Goal: Task Accomplishment & Management: Use online tool/utility

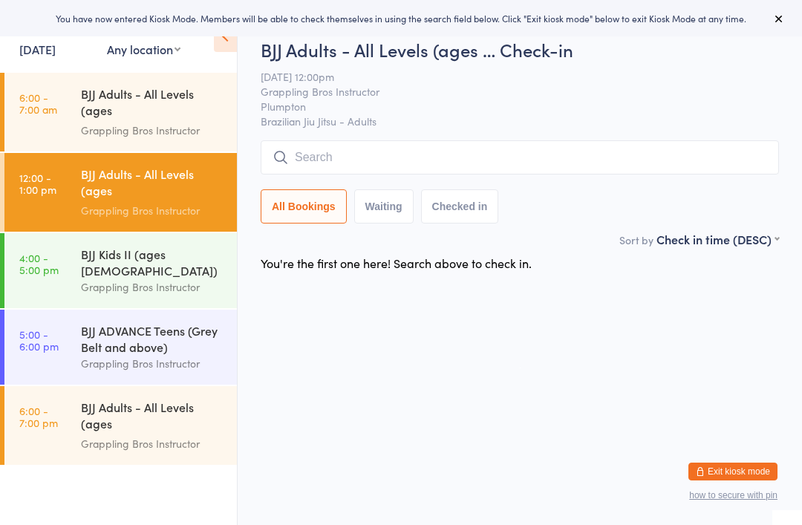
click at [29, 57] on link "[DATE]" at bounding box center [37, 49] width 36 height 16
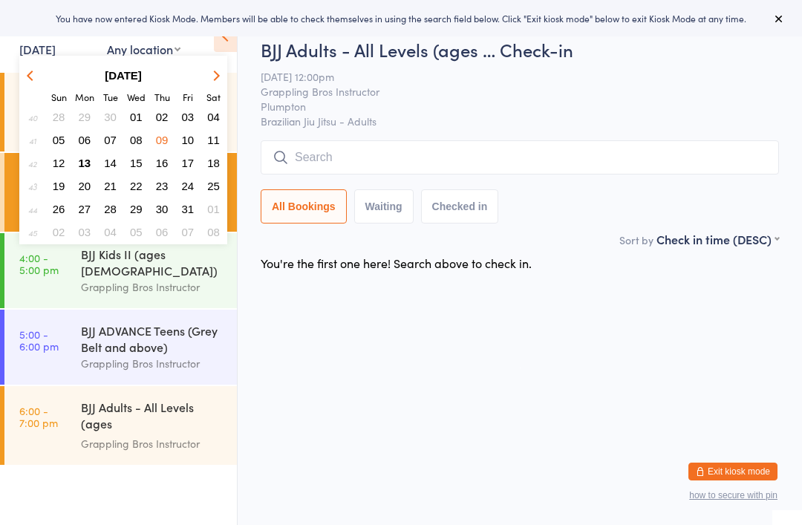
click at [79, 168] on span "13" at bounding box center [85, 163] width 13 height 13
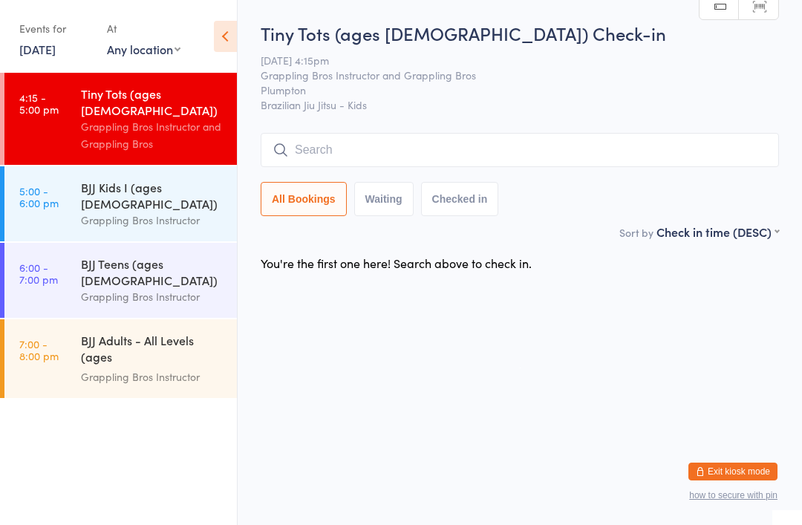
click at [116, 179] on div "BJJ Kids I (ages [DEMOGRAPHIC_DATA])" at bounding box center [152, 195] width 143 height 33
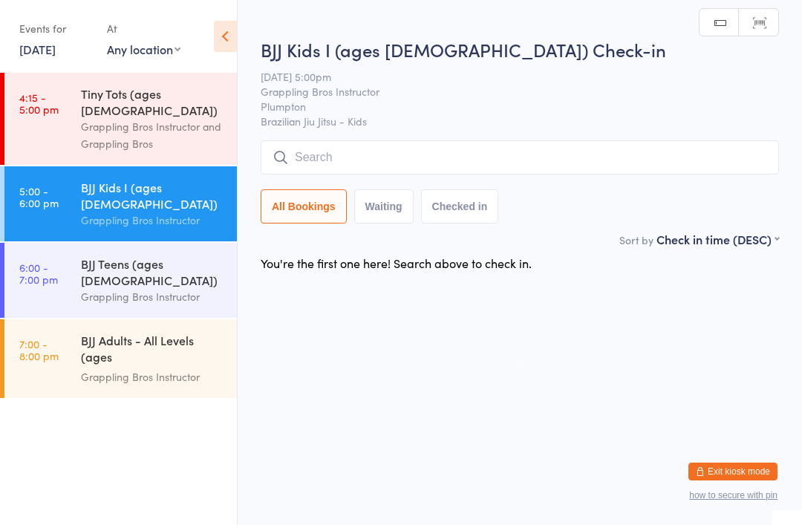
click at [295, 155] on input "search" at bounding box center [520, 157] width 518 height 34
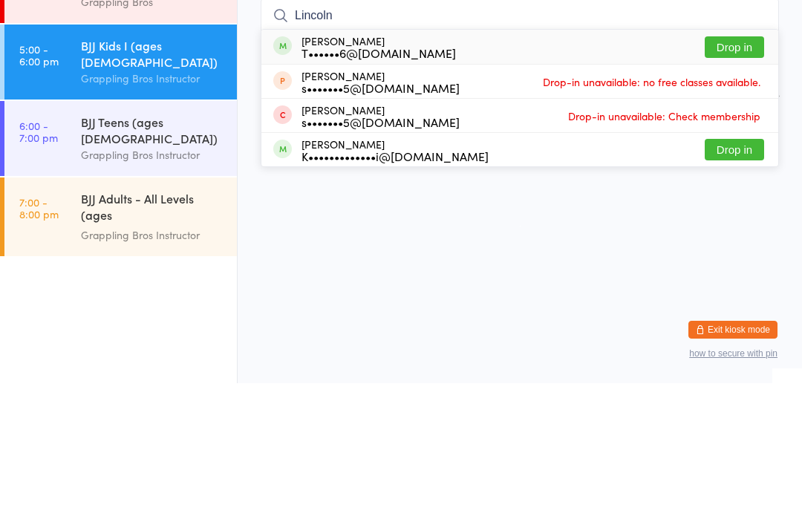
type input "Lincoln"
click at [360, 189] on div "T••••••6@[DOMAIN_NAME]" at bounding box center [378, 195] width 154 height 12
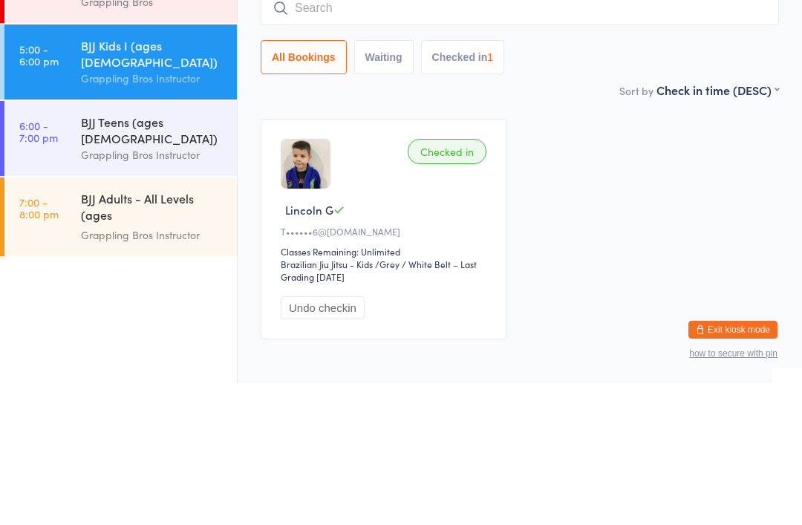
click at [160, 255] on div "BJJ Teens (ages [DEMOGRAPHIC_DATA])" at bounding box center [152, 271] width 143 height 33
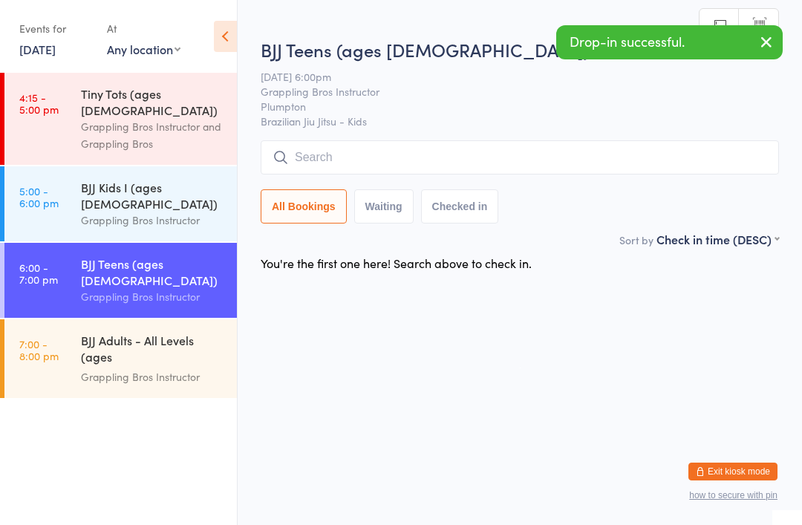
click at [319, 146] on input "search" at bounding box center [520, 157] width 518 height 34
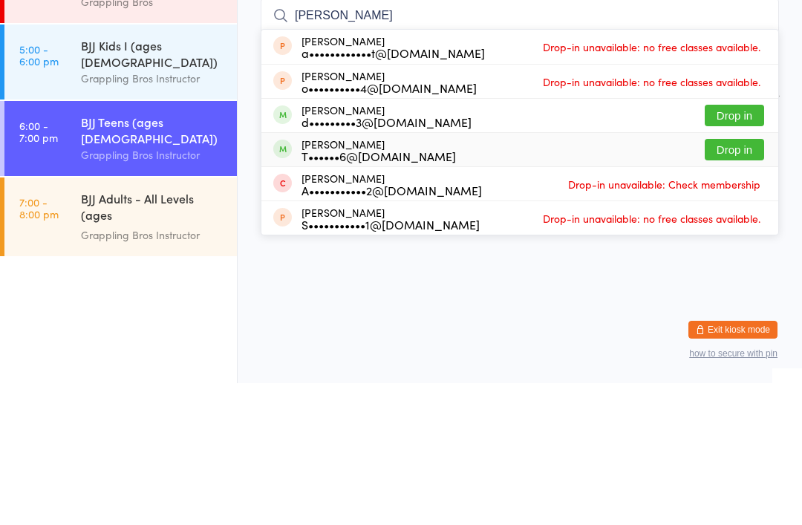
type input "[PERSON_NAME]"
click at [363, 292] on div "T••••••6@[DOMAIN_NAME]" at bounding box center [378, 298] width 154 height 12
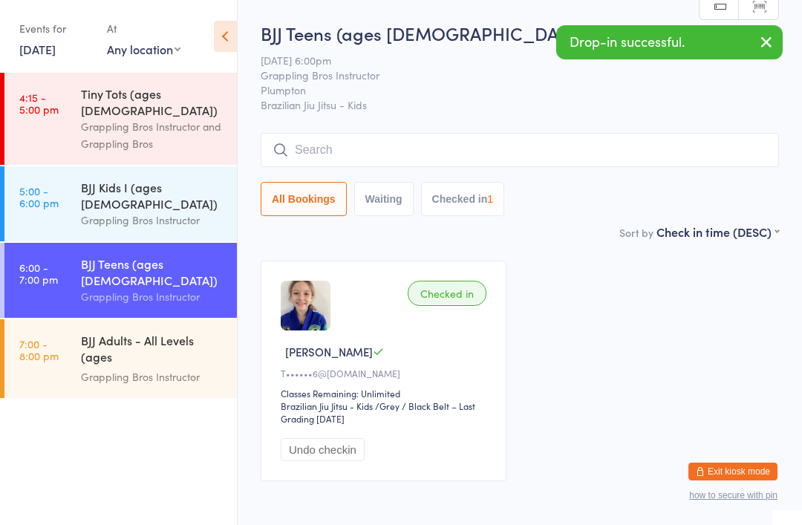
click at [130, 332] on div "BJJ Adults - All Levels (ages [DEMOGRAPHIC_DATA]+)" at bounding box center [152, 350] width 143 height 36
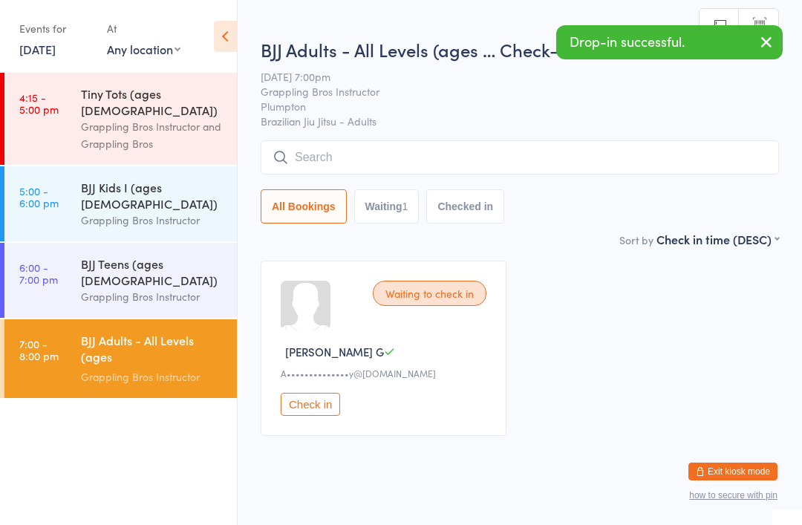
click at [133, 102] on div "Tiny Tots (ages [DEMOGRAPHIC_DATA])" at bounding box center [152, 101] width 143 height 33
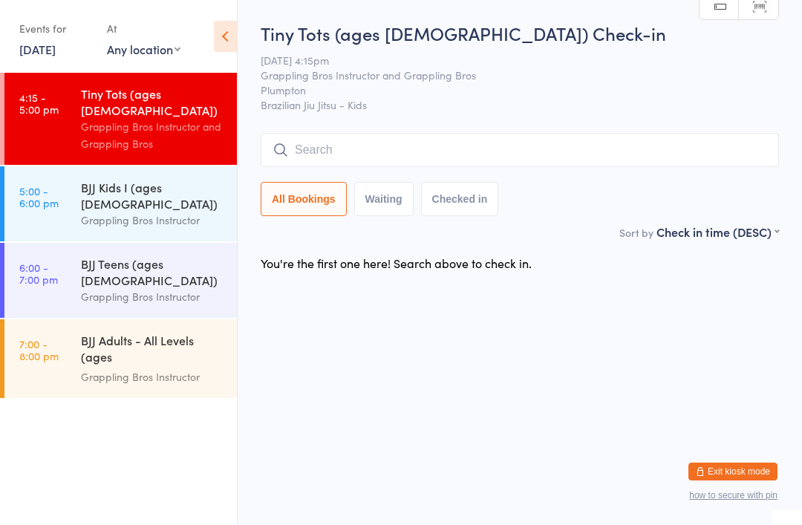
click at [133, 92] on div "Tiny Tots (ages [DEMOGRAPHIC_DATA])" at bounding box center [152, 101] width 143 height 33
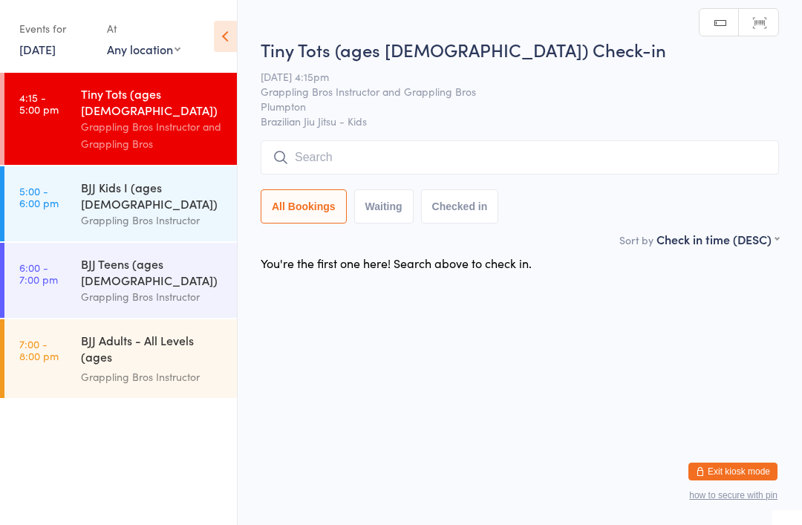
click at [420, 171] on input "search" at bounding box center [520, 157] width 518 height 34
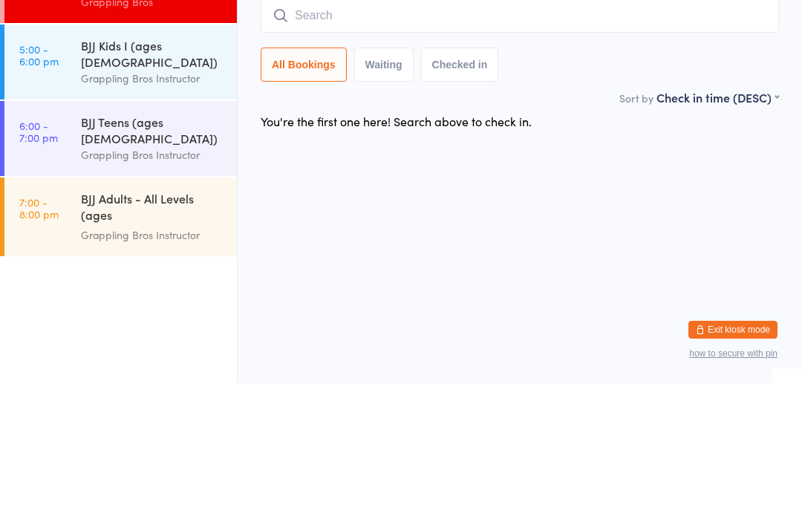
type input "A"
type input "[PERSON_NAME]"
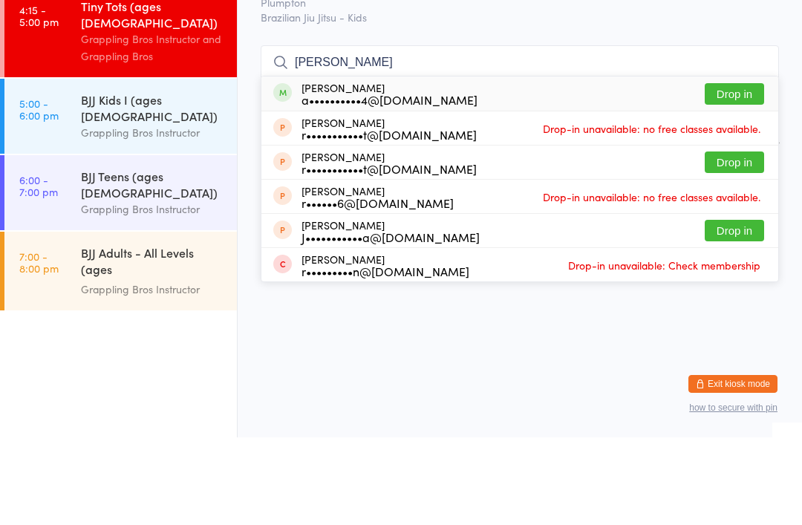
click at [151, 118] on div "Grappling Bros Instructor and Grappling Bros" at bounding box center [152, 135] width 143 height 34
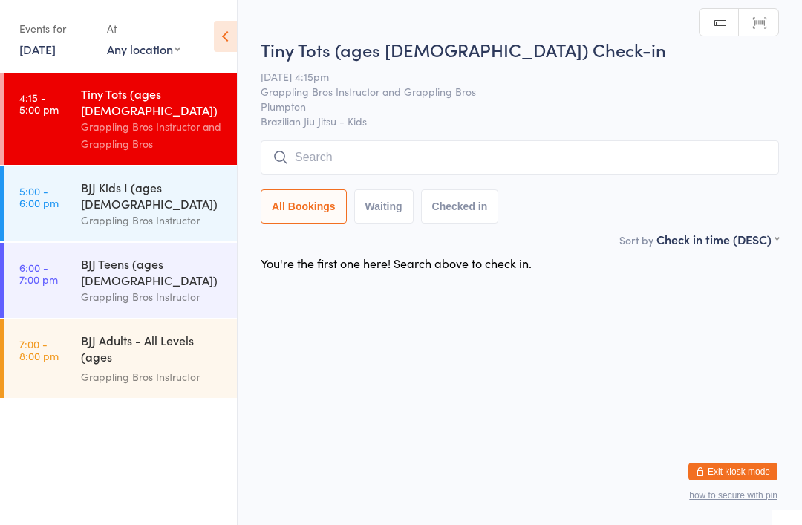
click at [528, 160] on input "search" at bounding box center [520, 157] width 518 height 34
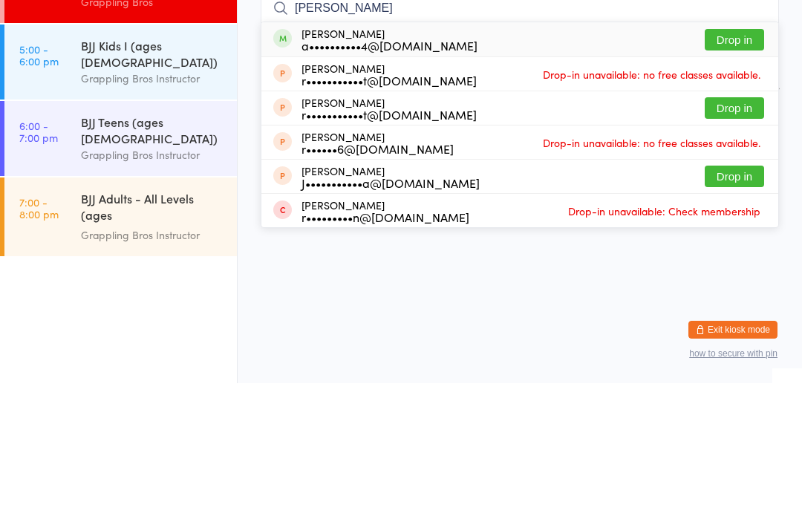
type input "[PERSON_NAME]"
click at [743, 171] on button "Drop in" at bounding box center [733, 182] width 59 height 22
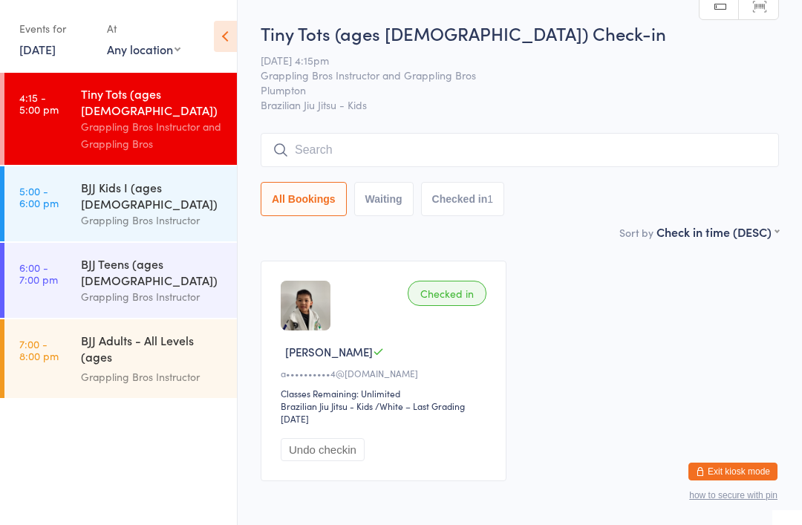
click at [349, 143] on input "search" at bounding box center [520, 150] width 518 height 34
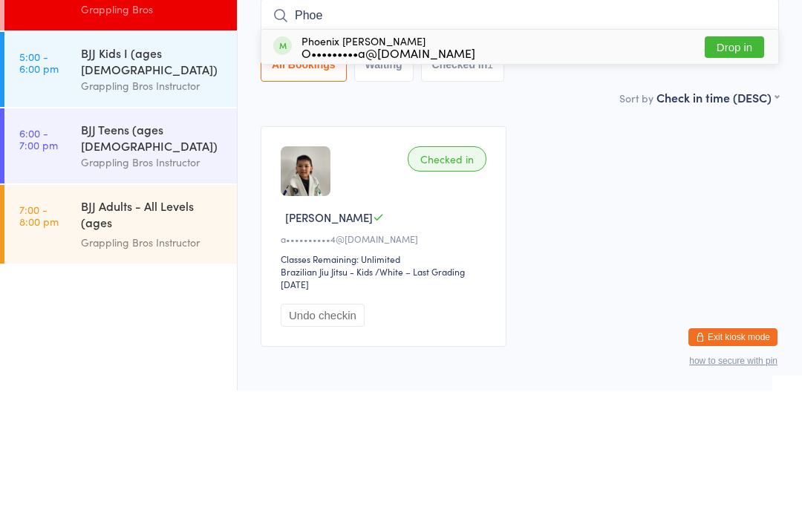
type input "Phoe"
click at [339, 181] on div "O•••••••••a@[DOMAIN_NAME]" at bounding box center [388, 187] width 174 height 12
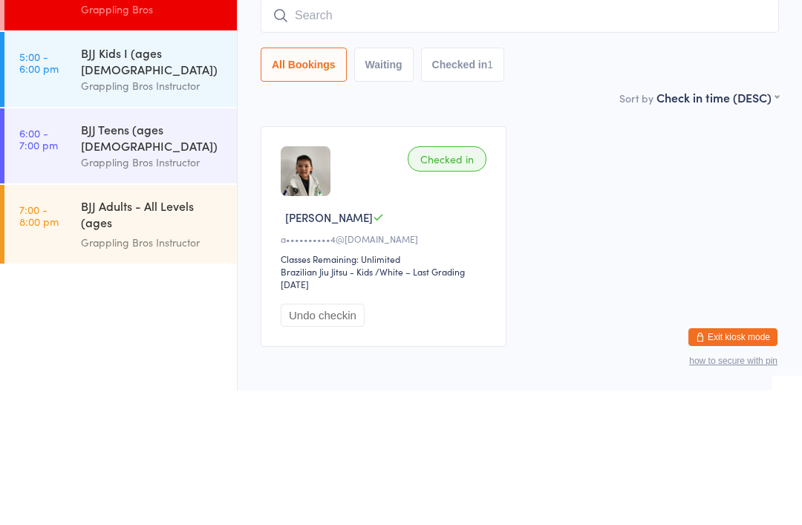
scroll to position [76, 0]
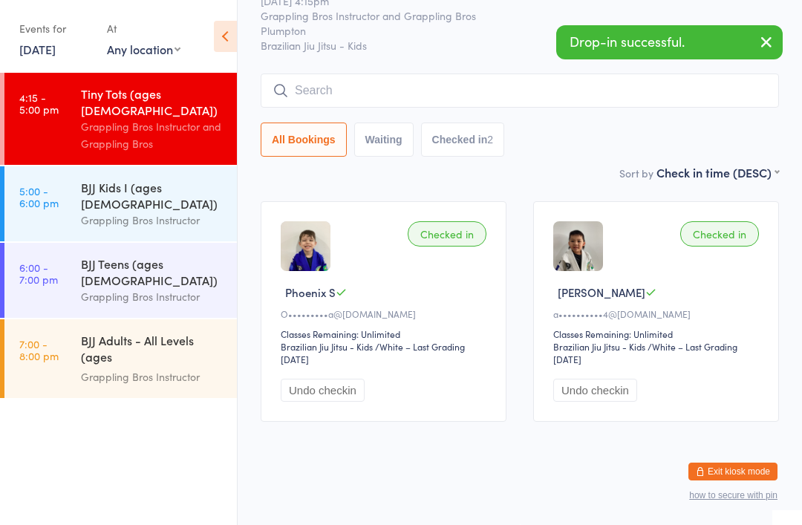
click at [454, 221] on div "Checked in" at bounding box center [447, 233] width 79 height 25
click at [446, 221] on div "Checked in" at bounding box center [447, 233] width 79 height 25
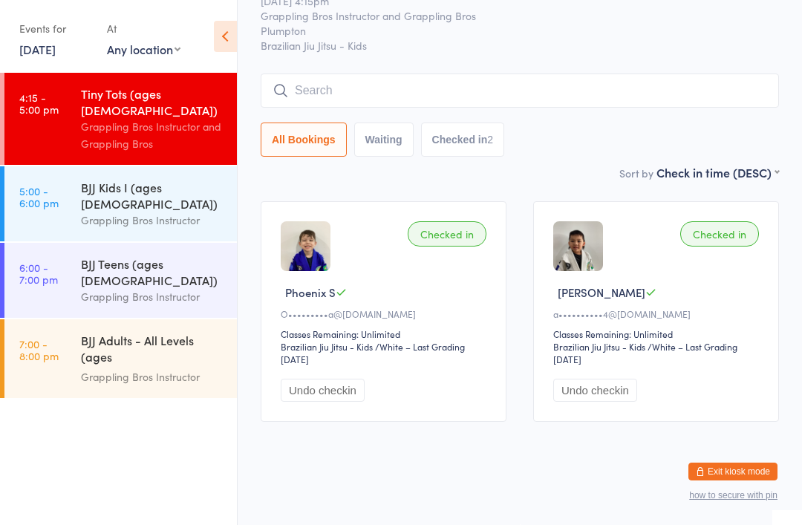
click at [445, 221] on div "Checked in" at bounding box center [447, 233] width 79 height 25
click at [484, 42] on div "Tiny Tots (ages [DEMOGRAPHIC_DATA]) Check-in [DATE] 4:15pm Grappling Bros Instr…" at bounding box center [520, 62] width 518 height 203
click at [507, 79] on input "search" at bounding box center [520, 90] width 518 height 34
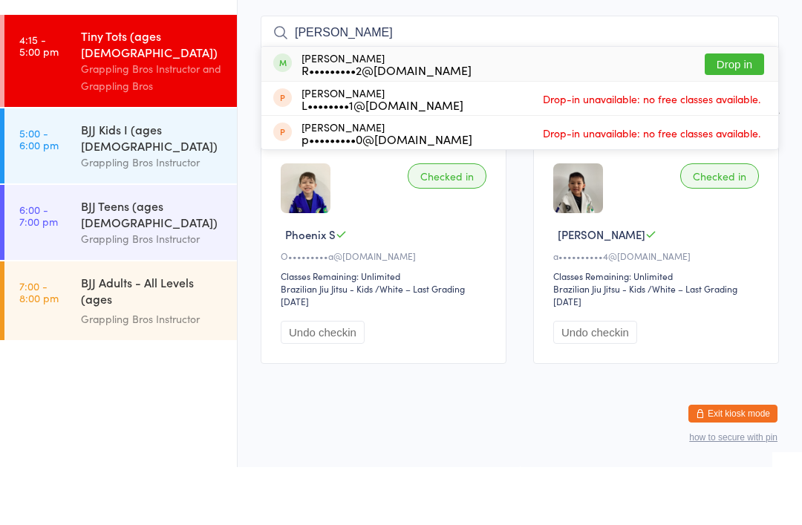
type input "[PERSON_NAME]"
click at [737, 111] on button "Drop in" at bounding box center [733, 122] width 59 height 22
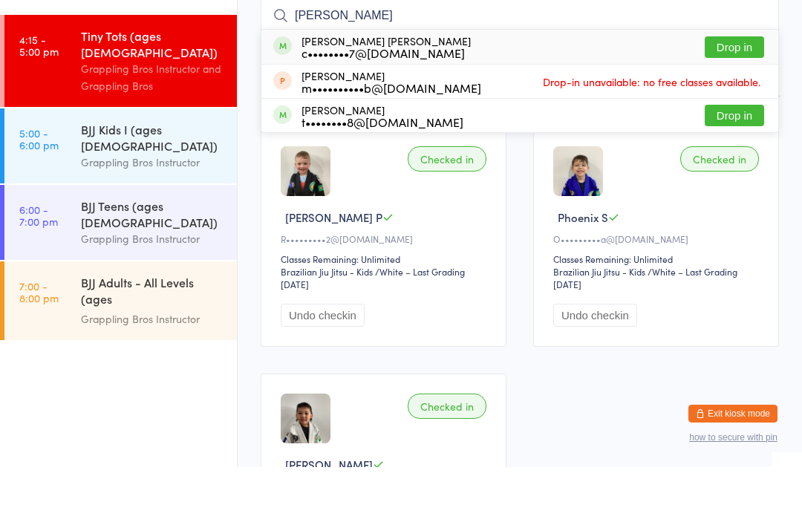
type input "[PERSON_NAME]"
click at [344, 93] on div "[PERSON_NAME] [PERSON_NAME] c••••••••7@[DOMAIN_NAME]" at bounding box center [385, 105] width 169 height 24
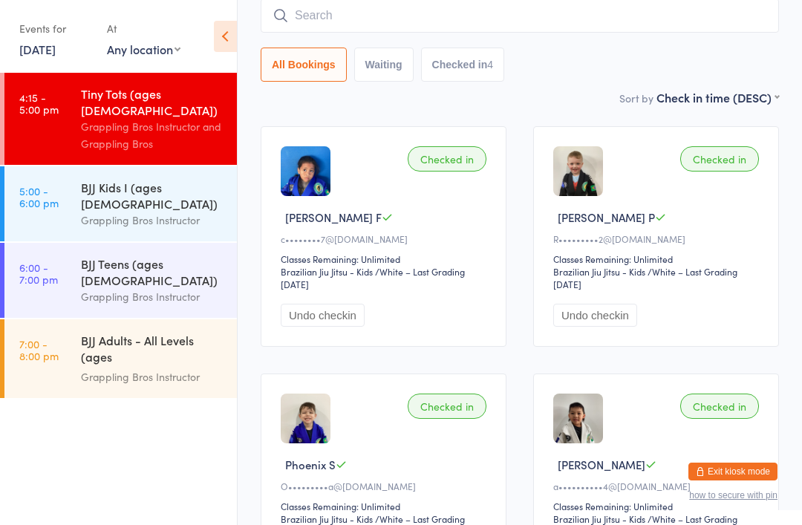
click at [595, 9] on input "search" at bounding box center [520, 16] width 518 height 34
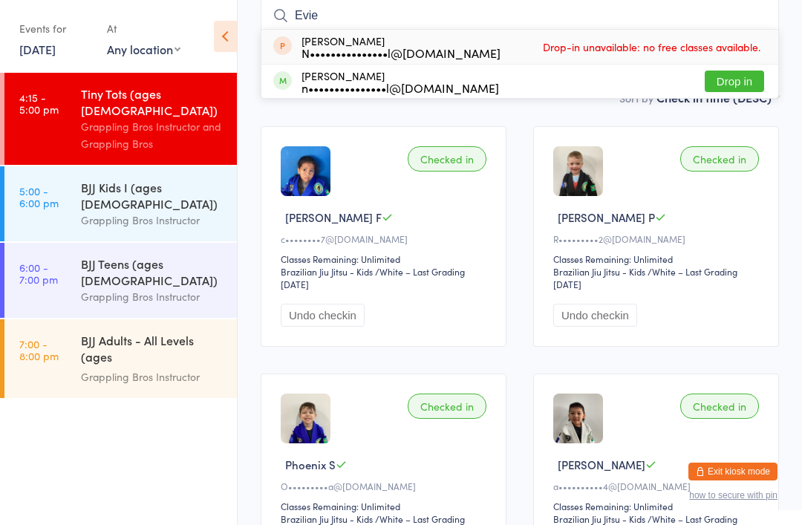
type input "Evie"
click at [753, 88] on button "Drop in" at bounding box center [733, 82] width 59 height 22
